Goal: Navigation & Orientation: Find specific page/section

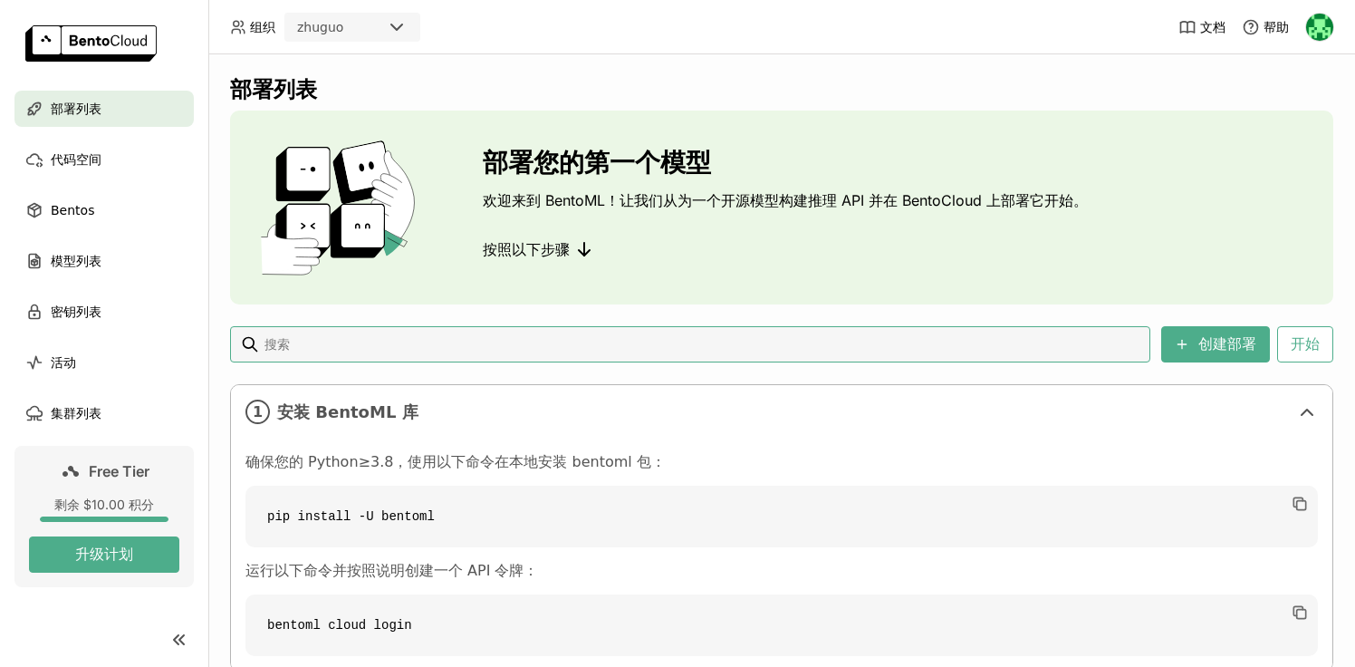
click at [120, 508] on div "剩余 $10.00 积分" at bounding box center [104, 504] width 150 height 16
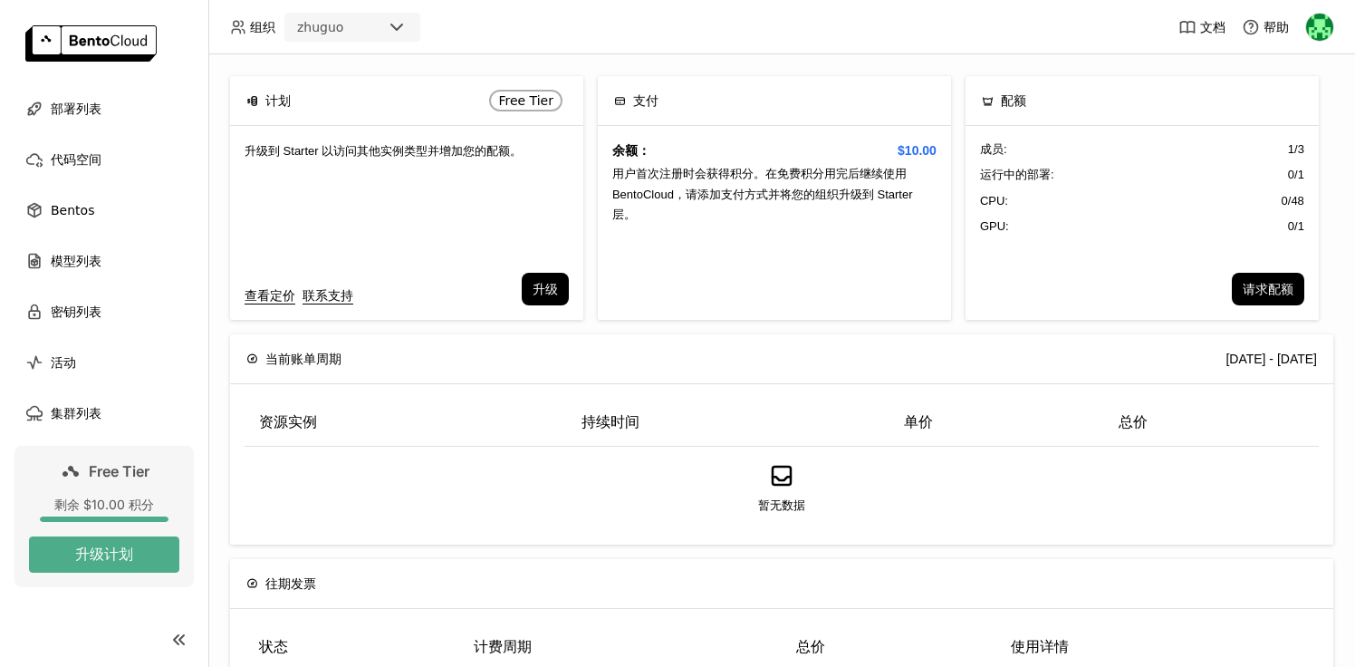
click at [863, 165] on div "余额： $10.00 用户首次注册时会获得积分。在免费积分用完后继续使用 BentoCloud，请添加支付方式并将您的组织升级到 Starter 层。" at bounding box center [774, 223] width 353 height 194
click at [791, 190] on span "用户首次注册时会获得积分。在免费积分用完后继续使用 BentoCloud，请添加支付方式并将您的组织升级到 Starter 层。" at bounding box center [762, 194] width 301 height 54
click at [91, 164] on span "代码空间" at bounding box center [76, 160] width 51 height 22
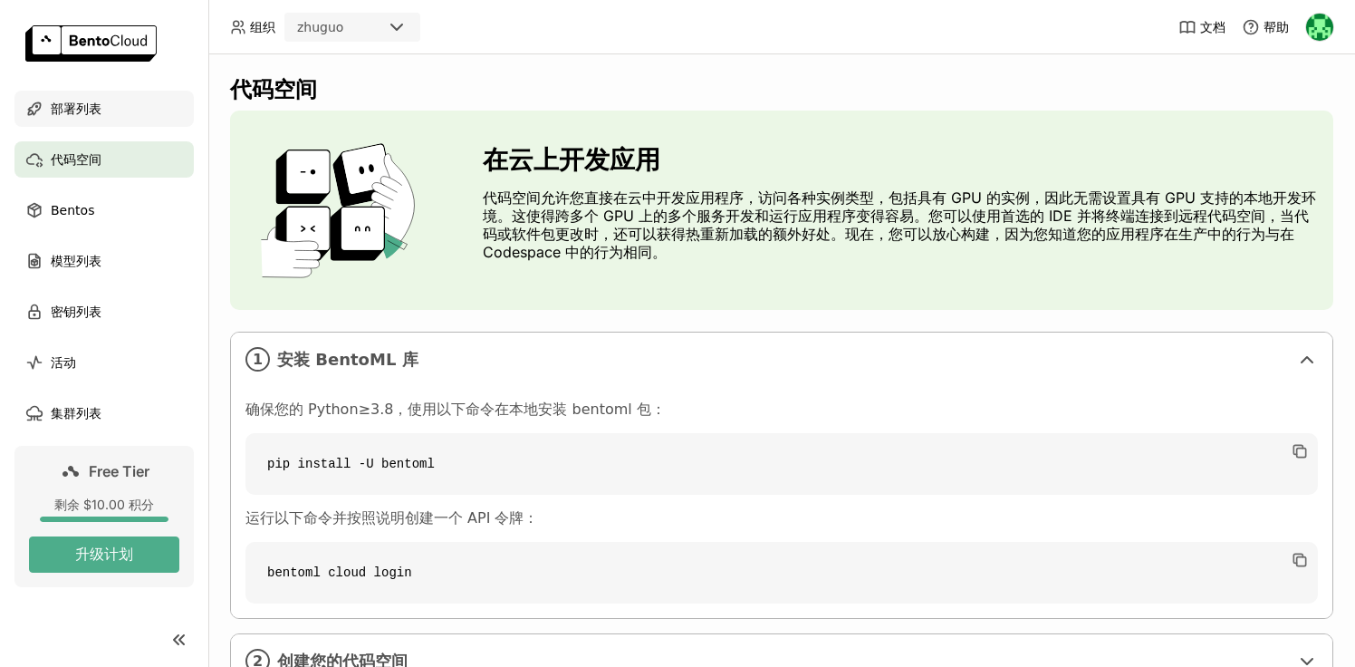
click at [91, 116] on span "部署列表" at bounding box center [76, 109] width 51 height 22
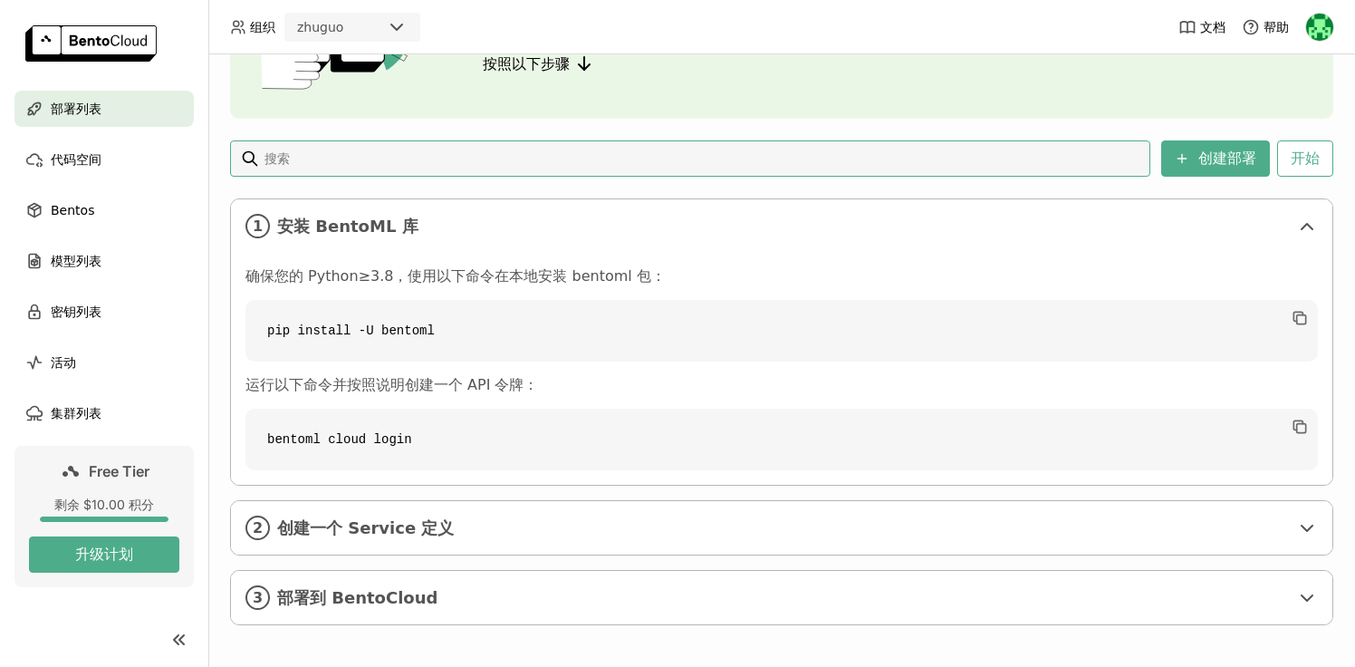
scroll to position [193, 0]
